Goal: Information Seeking & Learning: Check status

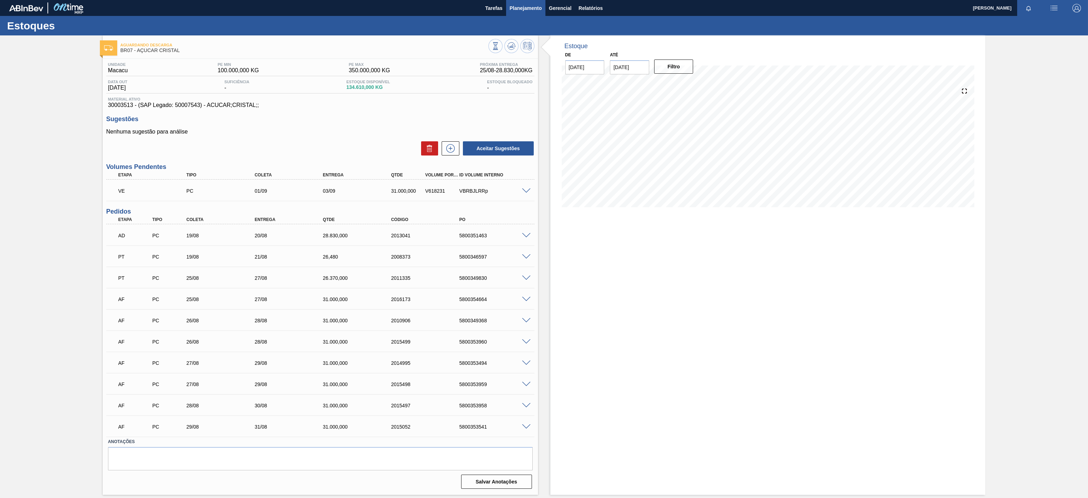
click at [520, 8] on span "Planejamento" at bounding box center [526, 8] width 32 height 8
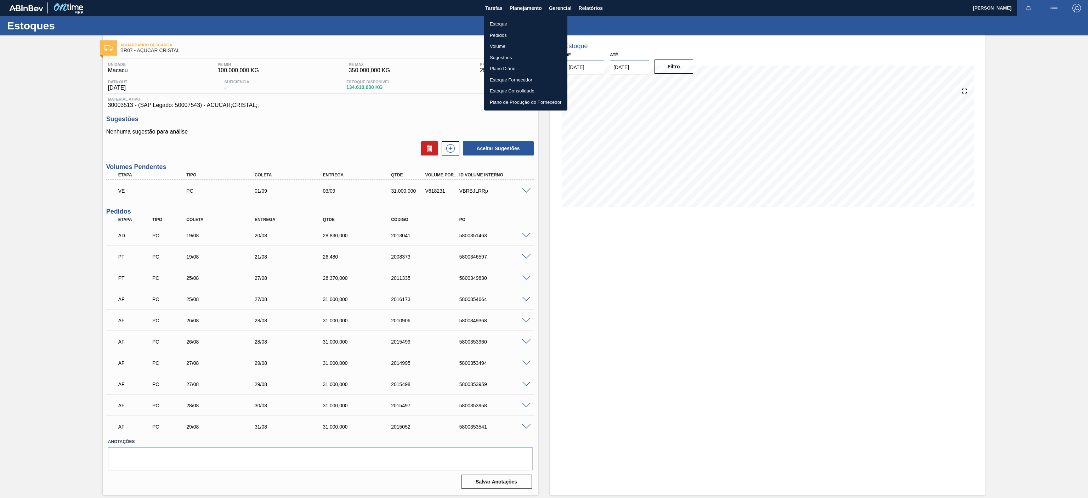
click at [500, 26] on li "Estoque" at bounding box center [525, 23] width 83 height 11
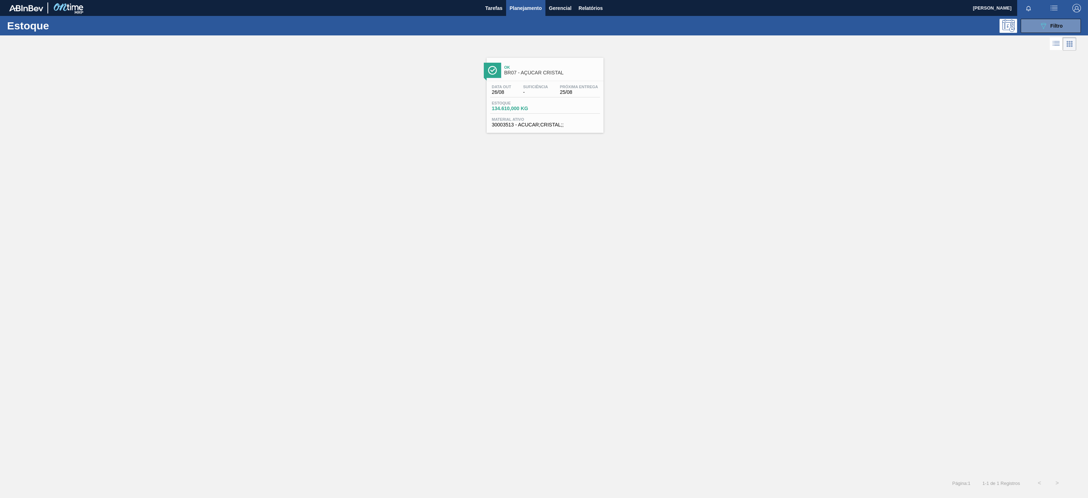
click at [535, 72] on span "BR07 - AÇÚCAR CRISTAL" at bounding box center [552, 72] width 96 height 5
click at [523, 9] on span "Planejamento" at bounding box center [526, 8] width 32 height 8
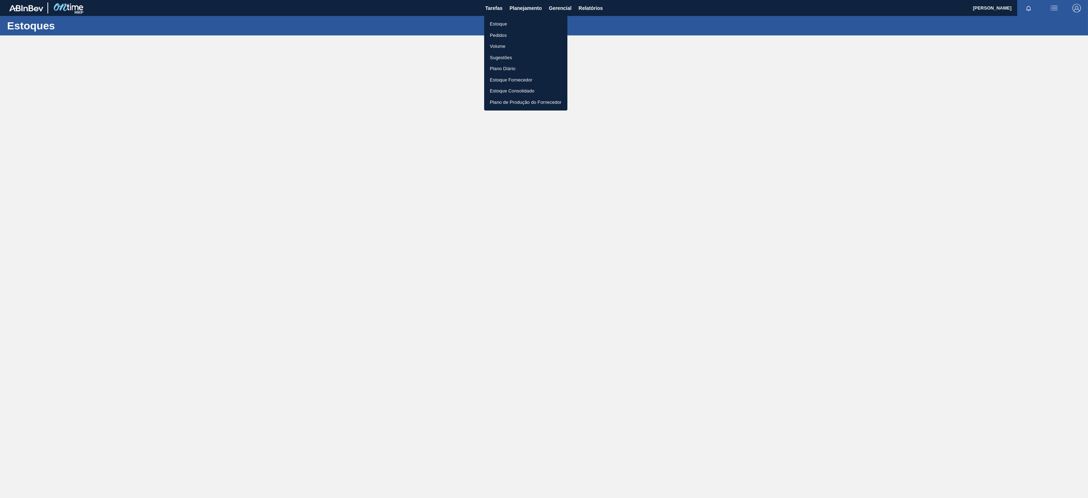
click at [783, 130] on div at bounding box center [544, 249] width 1088 height 498
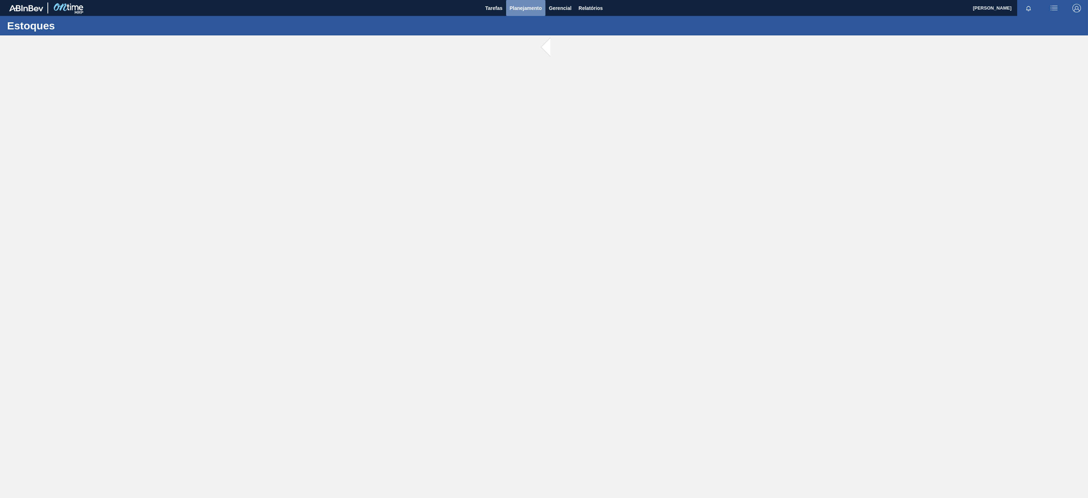
click at [513, 2] on button "Planejamento" at bounding box center [525, 8] width 39 height 16
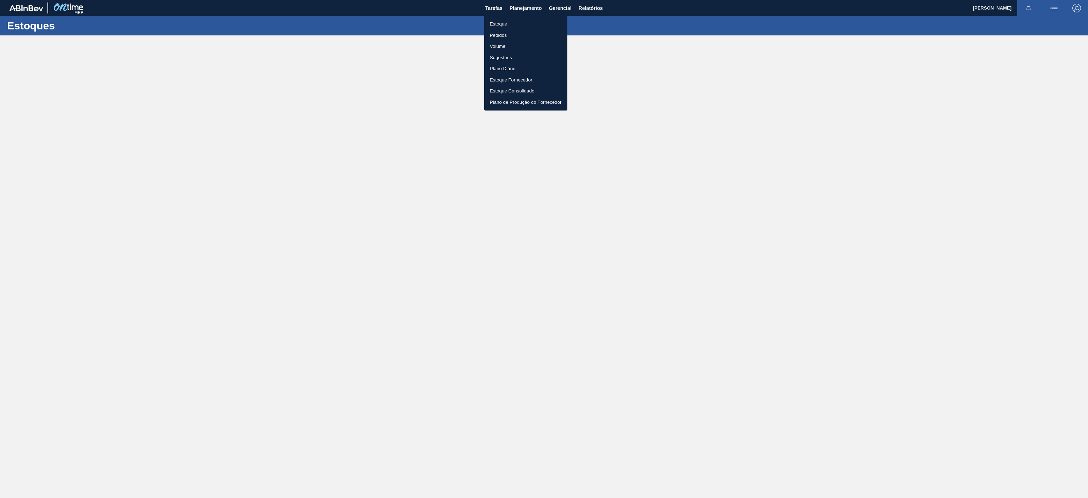
click at [504, 29] on li "Estoque" at bounding box center [525, 23] width 83 height 11
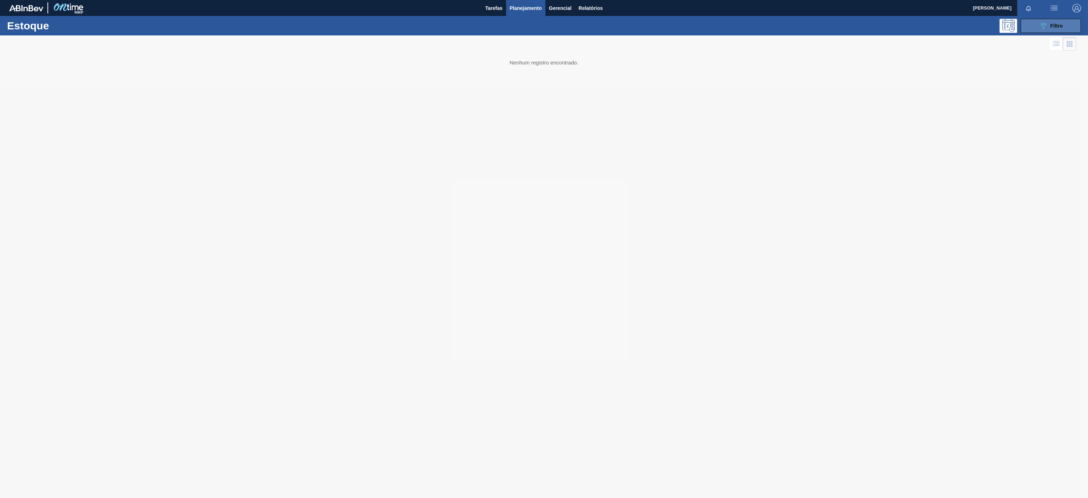
click at [1046, 25] on icon "089F7B8B-B2A5-4AFE-B5C0-19BA573D28AC" at bounding box center [1043, 26] width 8 height 8
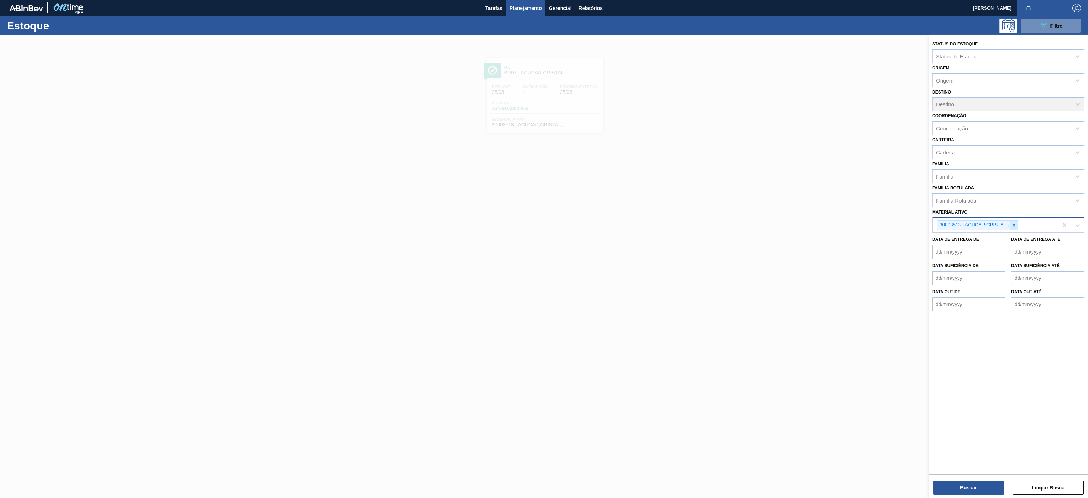
click at [1014, 223] on icon at bounding box center [1013, 225] width 5 height 5
paste ativo "30004536"
type ativo "30004536"
click at [980, 236] on div "30004536 - TAMPA PLAST INJECAP GCA S/LINER" at bounding box center [1008, 241] width 152 height 13
click at [973, 485] on button "Buscar" at bounding box center [968, 487] width 71 height 14
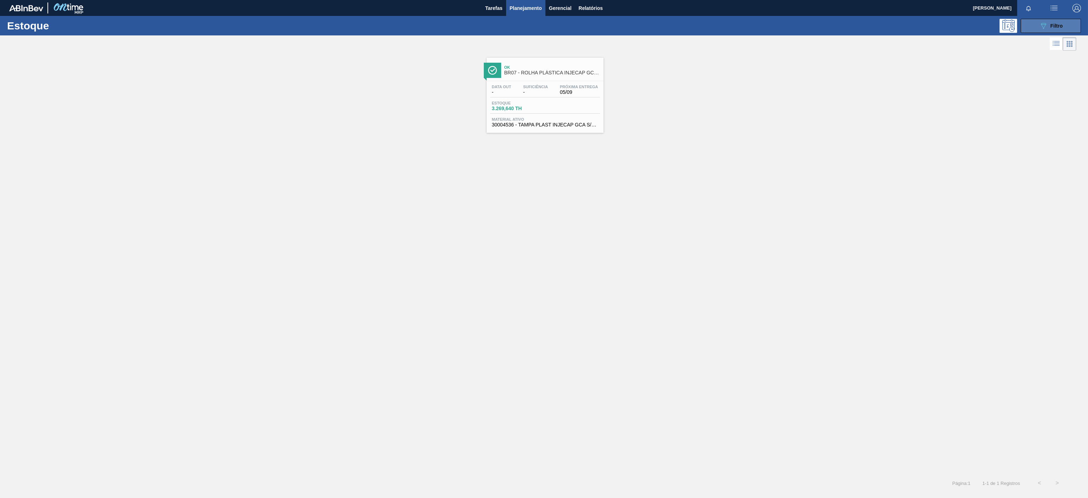
click at [1040, 24] on icon "089F7B8B-B2A5-4AFE-B5C0-19BA573D28AC" at bounding box center [1043, 26] width 8 height 8
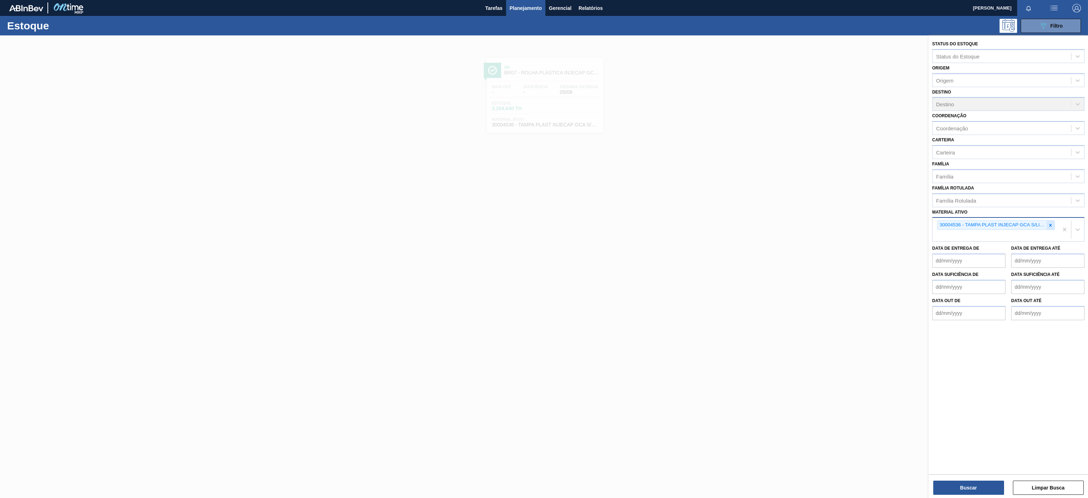
click at [1048, 222] on div at bounding box center [1050, 225] width 8 height 9
paste ativo "30003806"
type ativo "30003806"
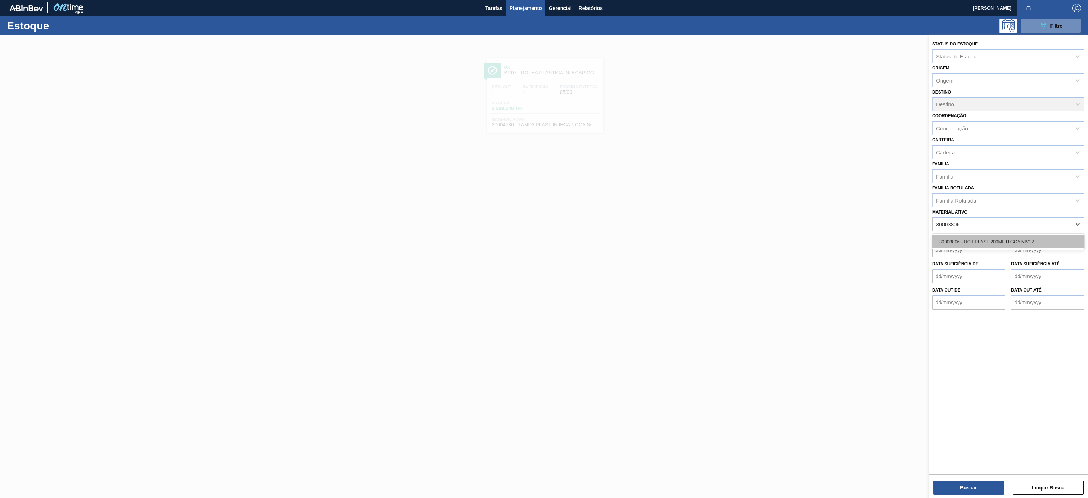
click at [999, 243] on div "30003806 - ROT PLAST 200ML H GCA NIV22" at bounding box center [1008, 241] width 152 height 13
click at [992, 491] on button "Buscar" at bounding box center [968, 487] width 71 height 14
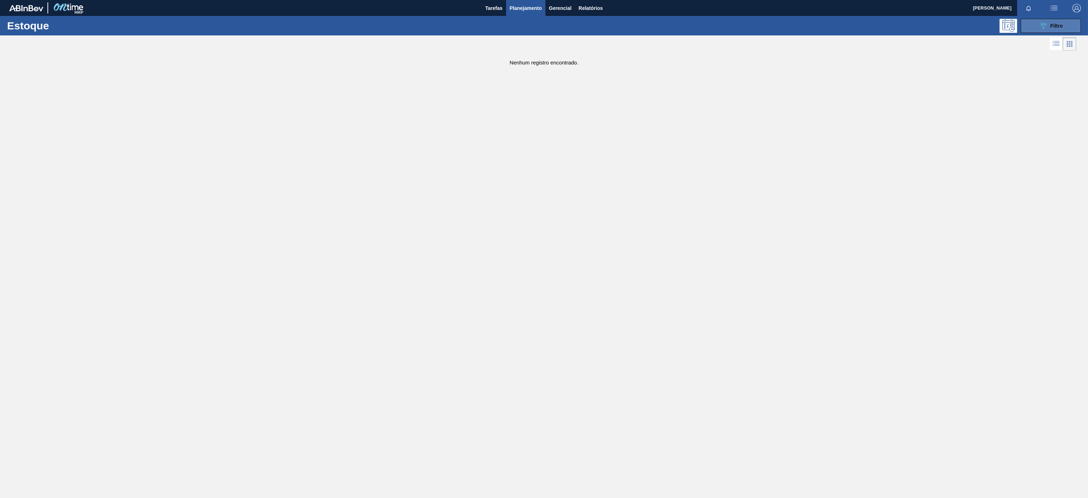
click at [1065, 26] on button "089F7B8B-B2A5-4AFE-B5C0-19BA573D28AC Filtro" at bounding box center [1050, 26] width 60 height 14
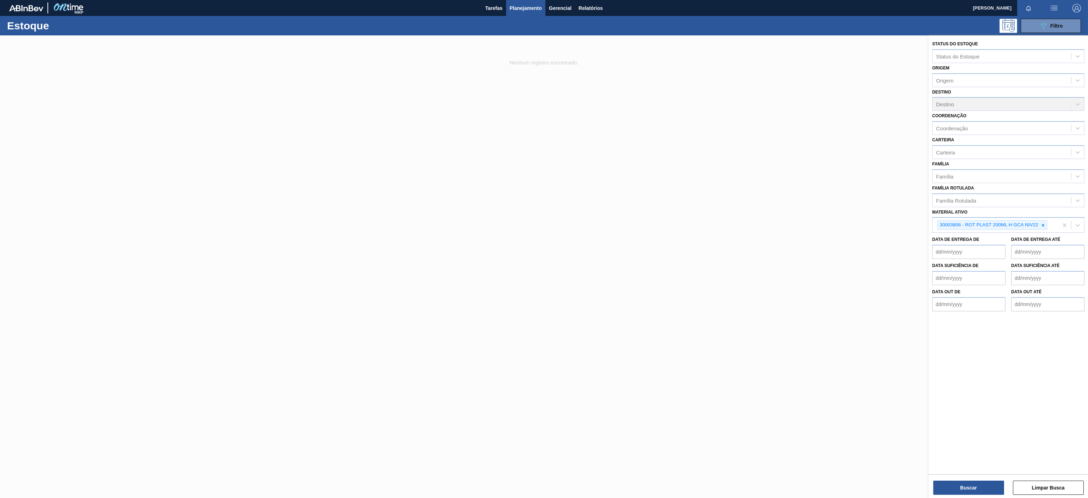
click at [847, 249] on div at bounding box center [544, 284] width 1088 height 498
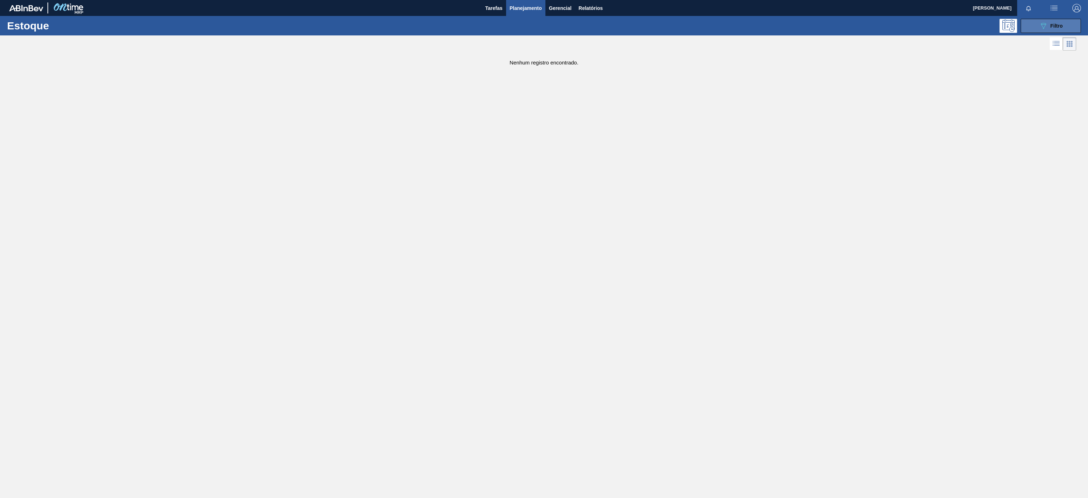
click at [1040, 29] on icon "089F7B8B-B2A5-4AFE-B5C0-19BA573D28AC" at bounding box center [1043, 26] width 8 height 8
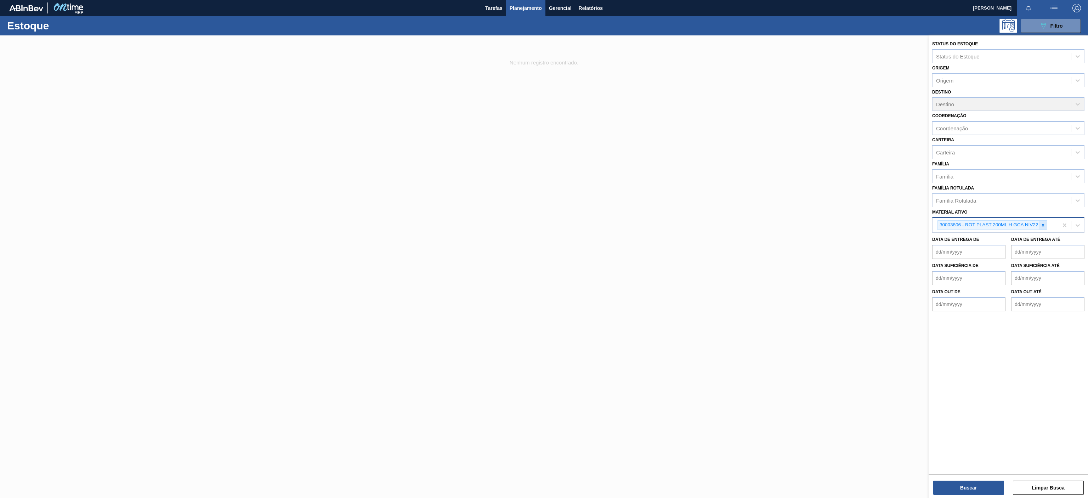
click at [1041, 226] on icon at bounding box center [1042, 225] width 5 height 5
paste ativo "20008810"
type ativo "20008810"
click at [994, 239] on div "20008810 - CONC. COMP. LIQ SUK UVA PARTE A FE1656" at bounding box center [1008, 241] width 152 height 13
click at [950, 490] on button "Buscar" at bounding box center [968, 487] width 71 height 14
